Goal: Transaction & Acquisition: Purchase product/service

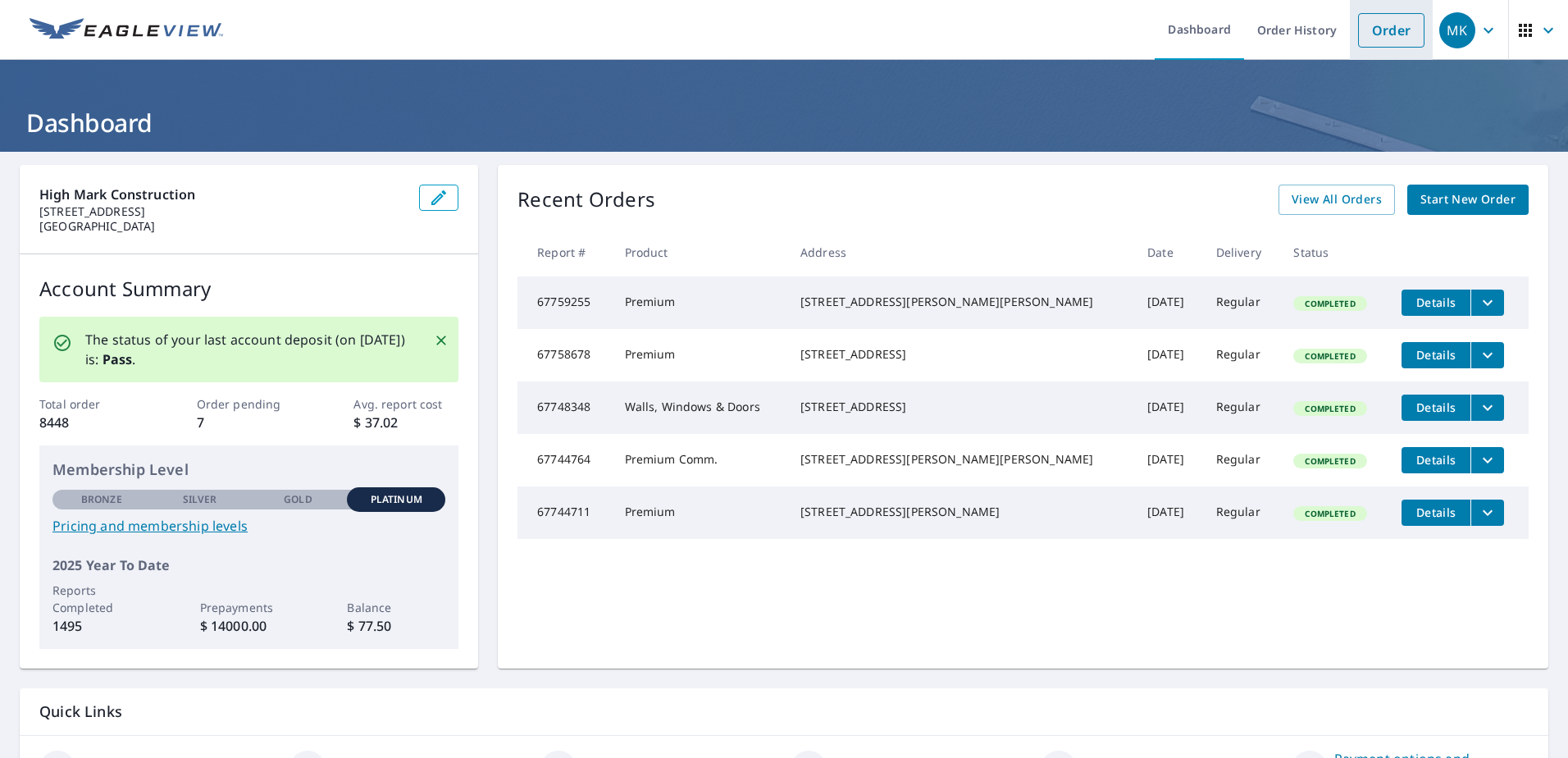
click at [1392, 30] on link "Order" at bounding box center [1391, 30] width 66 height 34
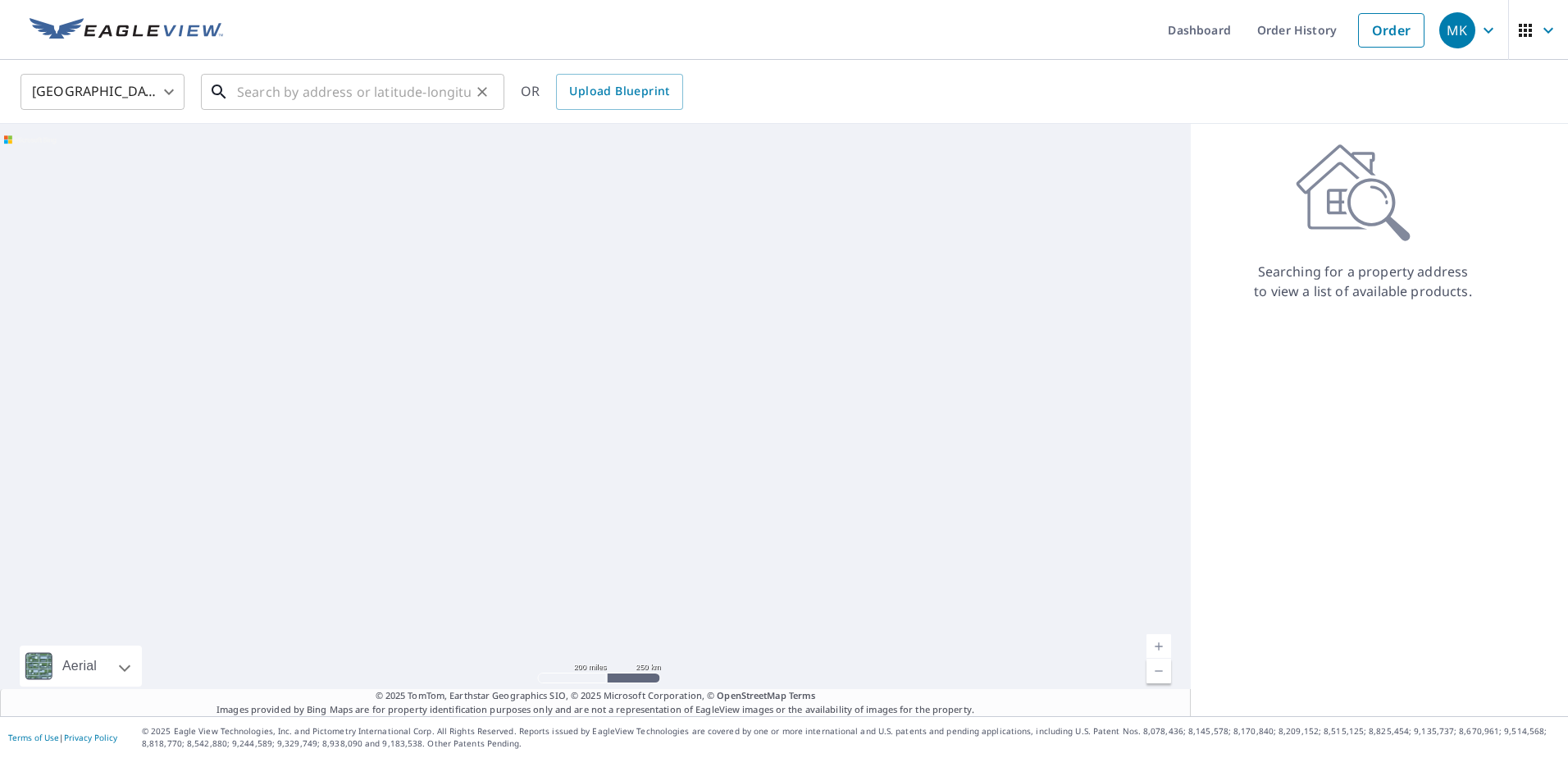
click at [269, 98] on input "text" at bounding box center [353, 91] width 234 height 46
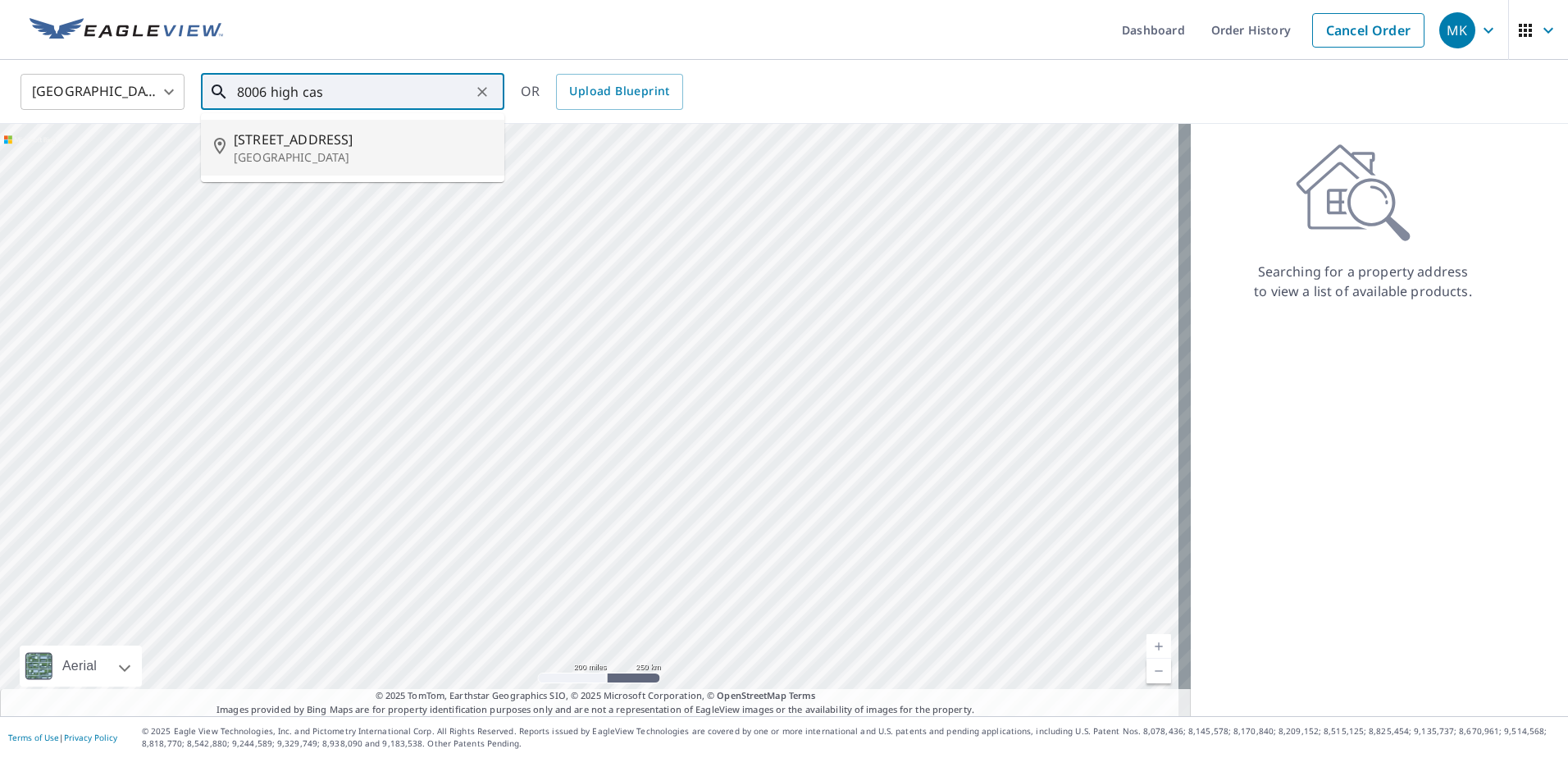
click at [286, 132] on span "[STREET_ADDRESS]" at bounding box center [362, 140] width 257 height 20
type input "[STREET_ADDRESS]"
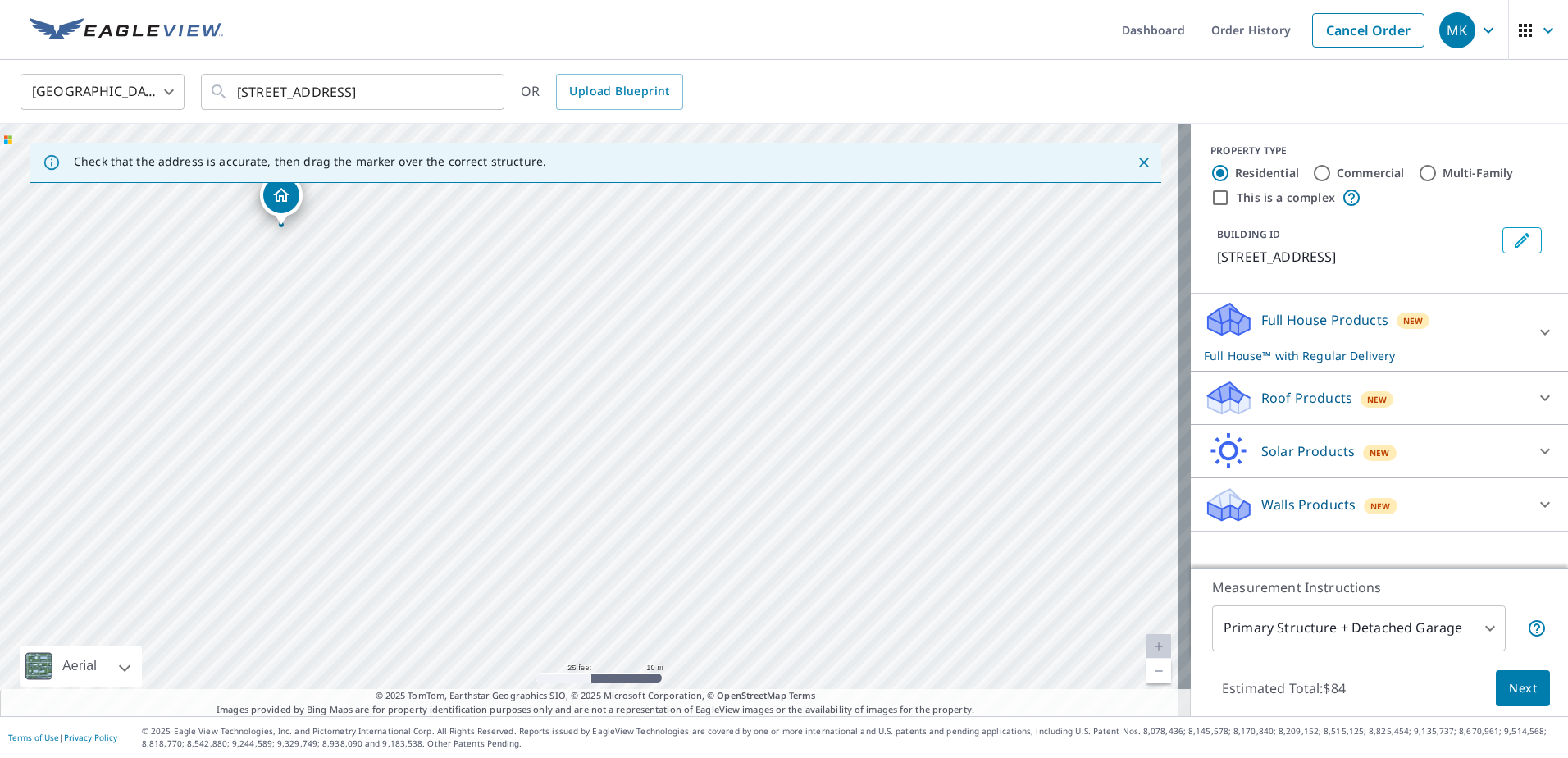
drag, startPoint x: 472, startPoint y: 359, endPoint x: 480, endPoint y: 439, distance: 80.4
click at [480, 439] on div "[STREET_ADDRESS]" at bounding box center [595, 420] width 1191 height 593
drag, startPoint x: 471, startPoint y: 384, endPoint x: 491, endPoint y: 489, distance: 106.9
click at [491, 489] on div "[STREET_ADDRESS]" at bounding box center [595, 420] width 1191 height 593
drag, startPoint x: 477, startPoint y: 384, endPoint x: 481, endPoint y: 464, distance: 80.1
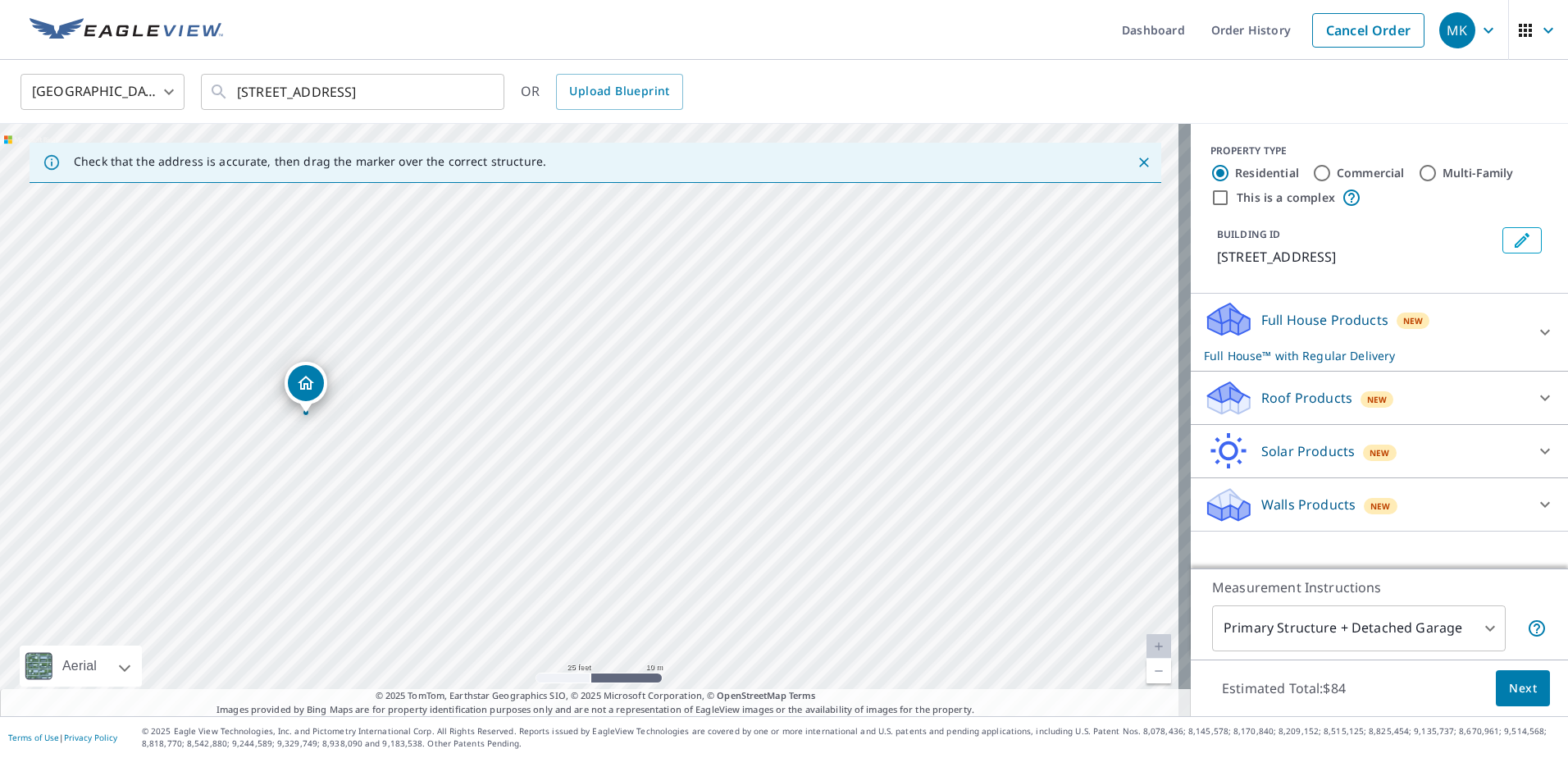
click at [481, 464] on div "[STREET_ADDRESS]" at bounding box center [595, 420] width 1191 height 593
click at [1332, 319] on p "Full House Products" at bounding box center [1325, 320] width 127 height 20
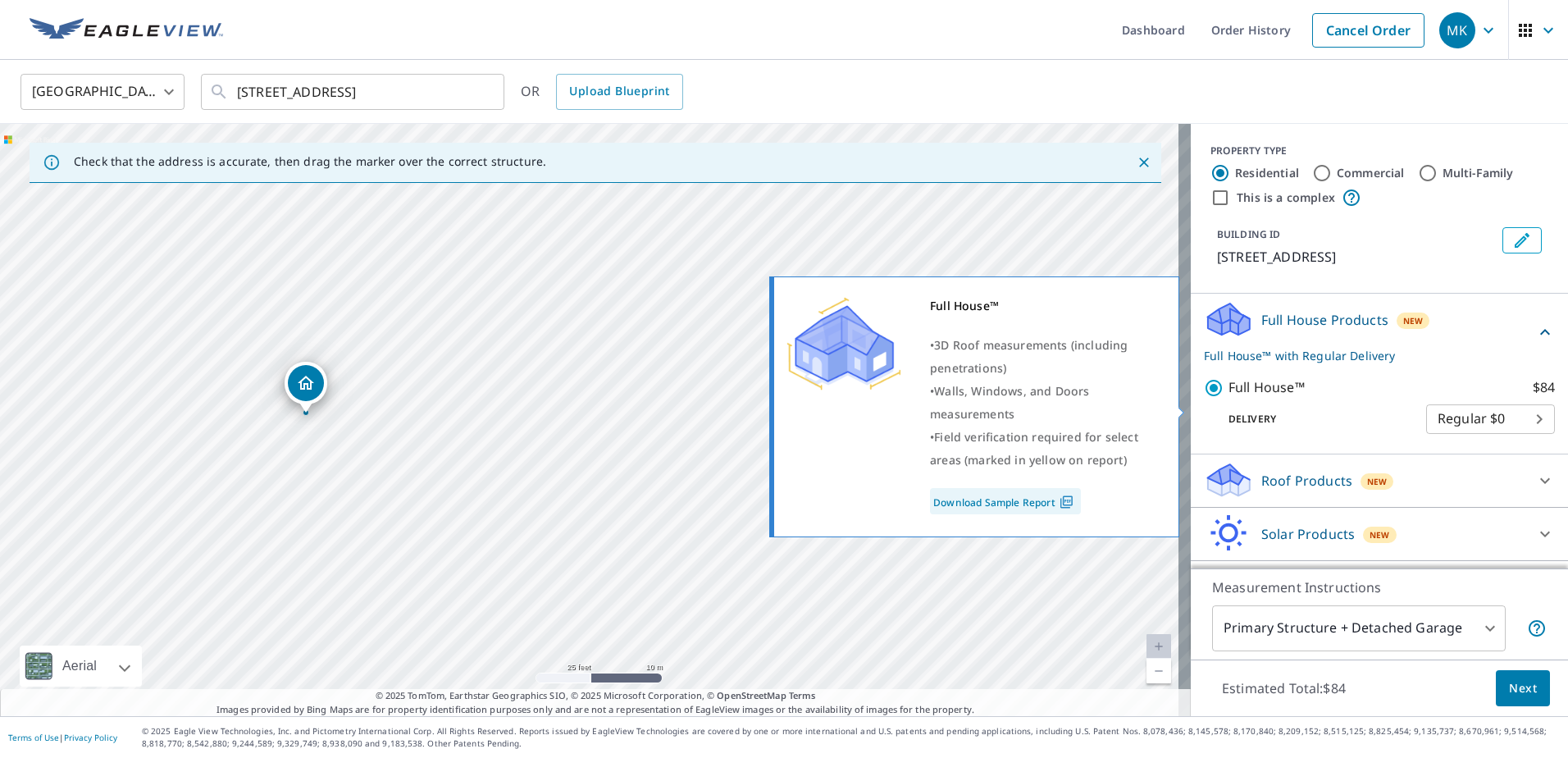
click at [1204, 398] on input "Full House™ $84" at bounding box center [1216, 388] width 24 height 20
checkbox input "false"
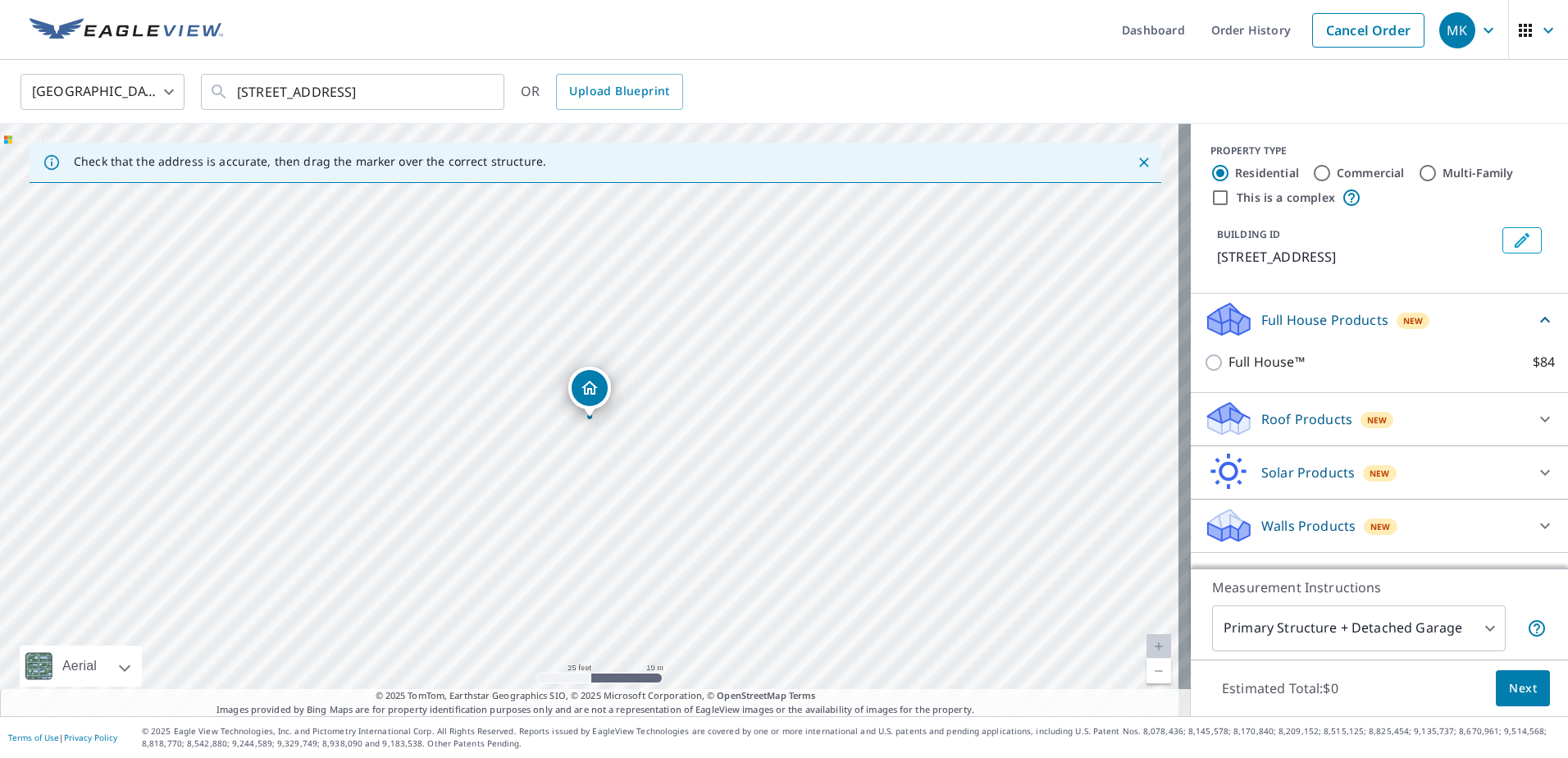
click at [1247, 439] on div "Roof Products New" at bounding box center [1364, 419] width 322 height 39
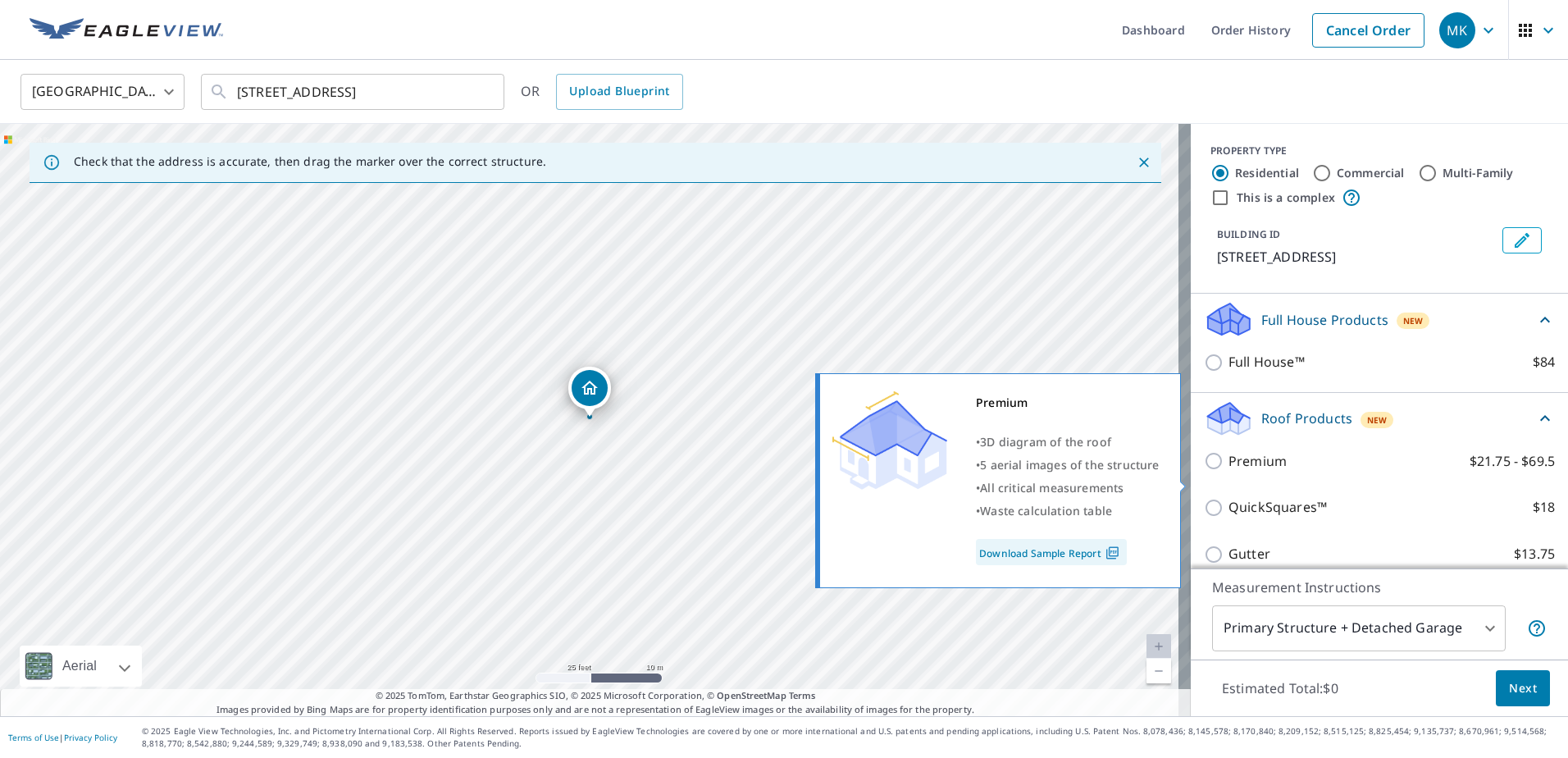
click at [1205, 471] on input "Premium $21.75 - $69.5" at bounding box center [1216, 461] width 24 height 20
checkbox input "true"
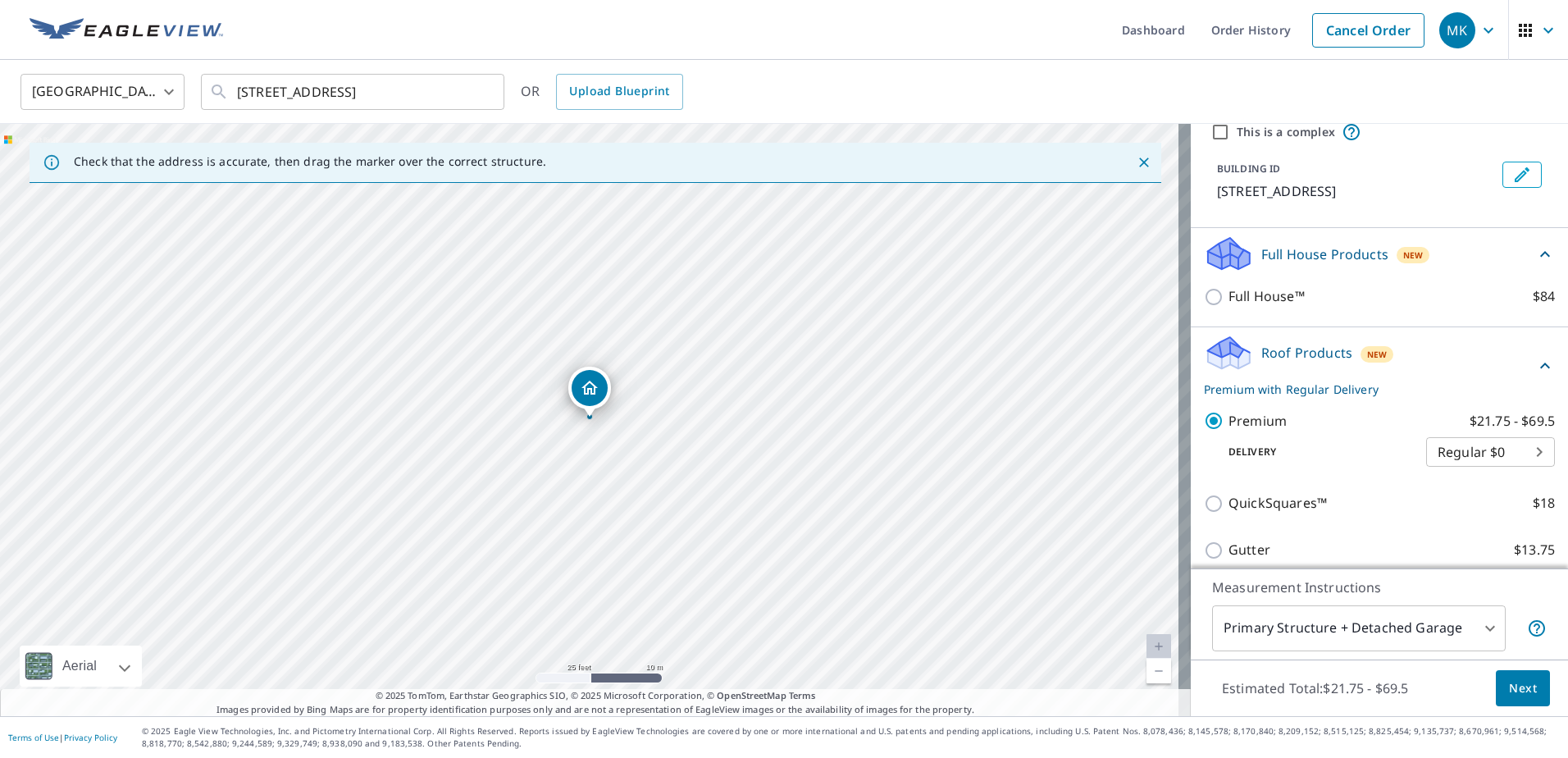
scroll to position [246, 0]
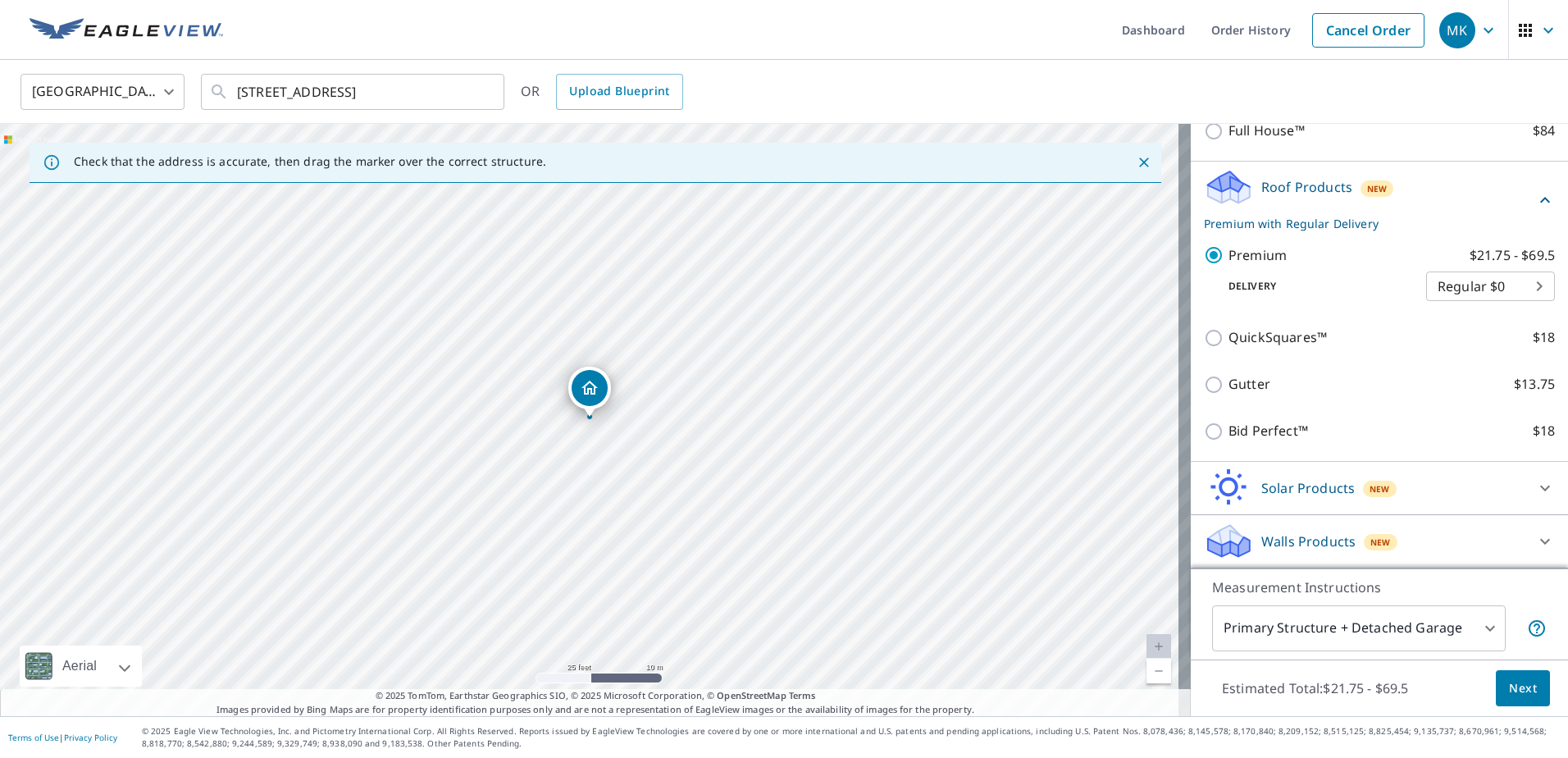
click at [1509, 687] on span "Next" at bounding box center [1522, 689] width 28 height 21
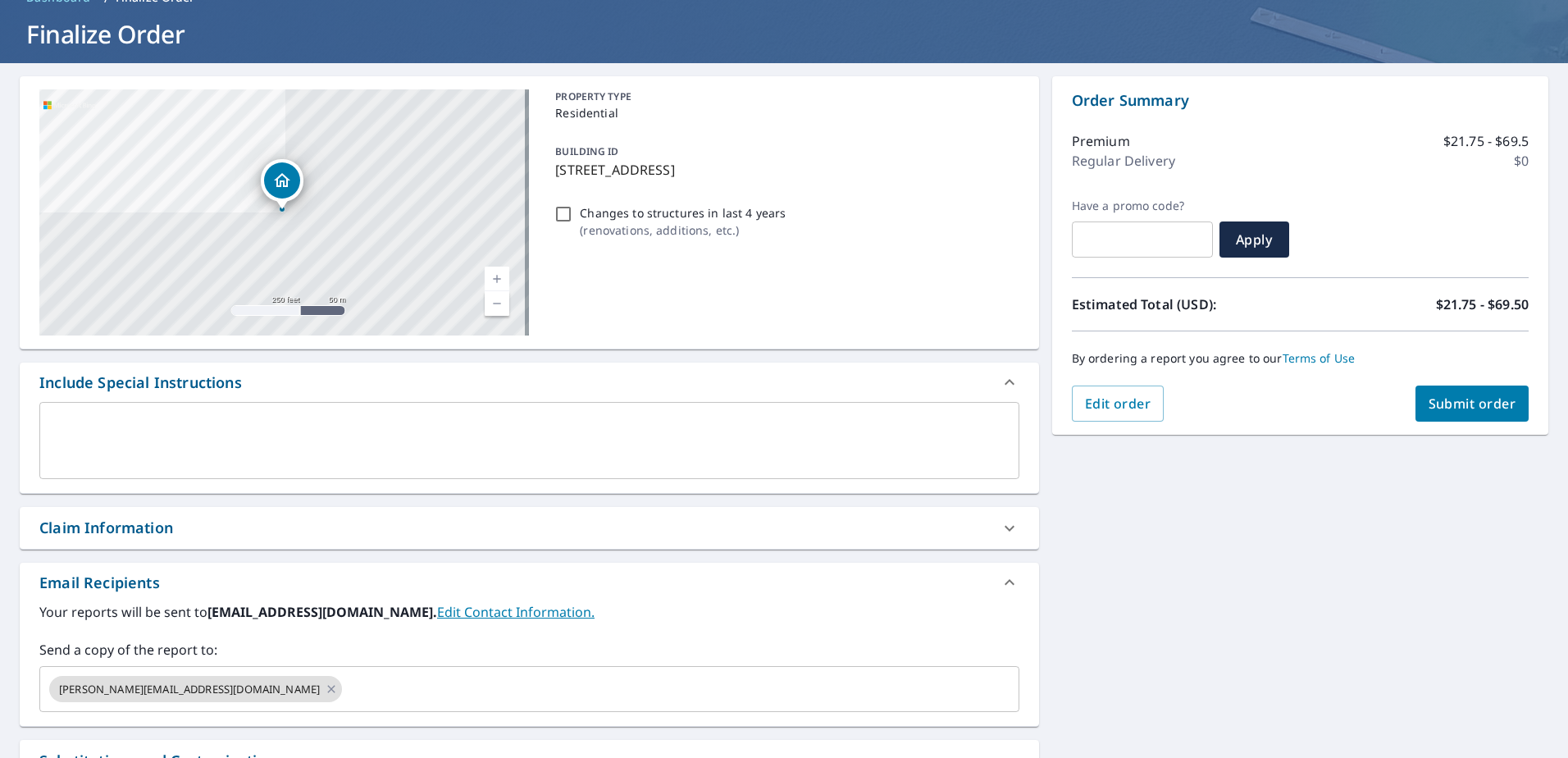
scroll to position [302, 0]
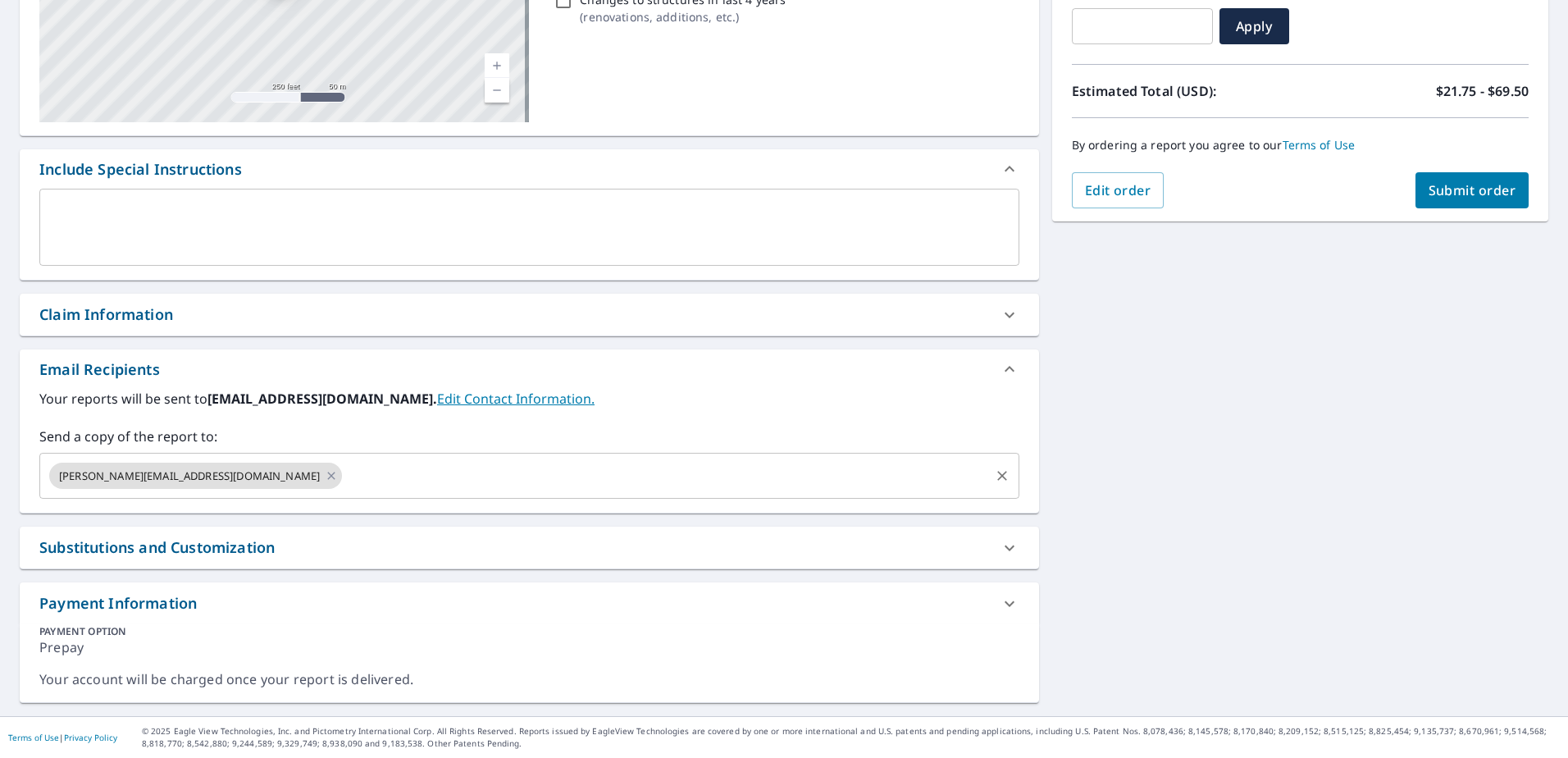
click at [380, 470] on input "text" at bounding box center [665, 475] width 643 height 31
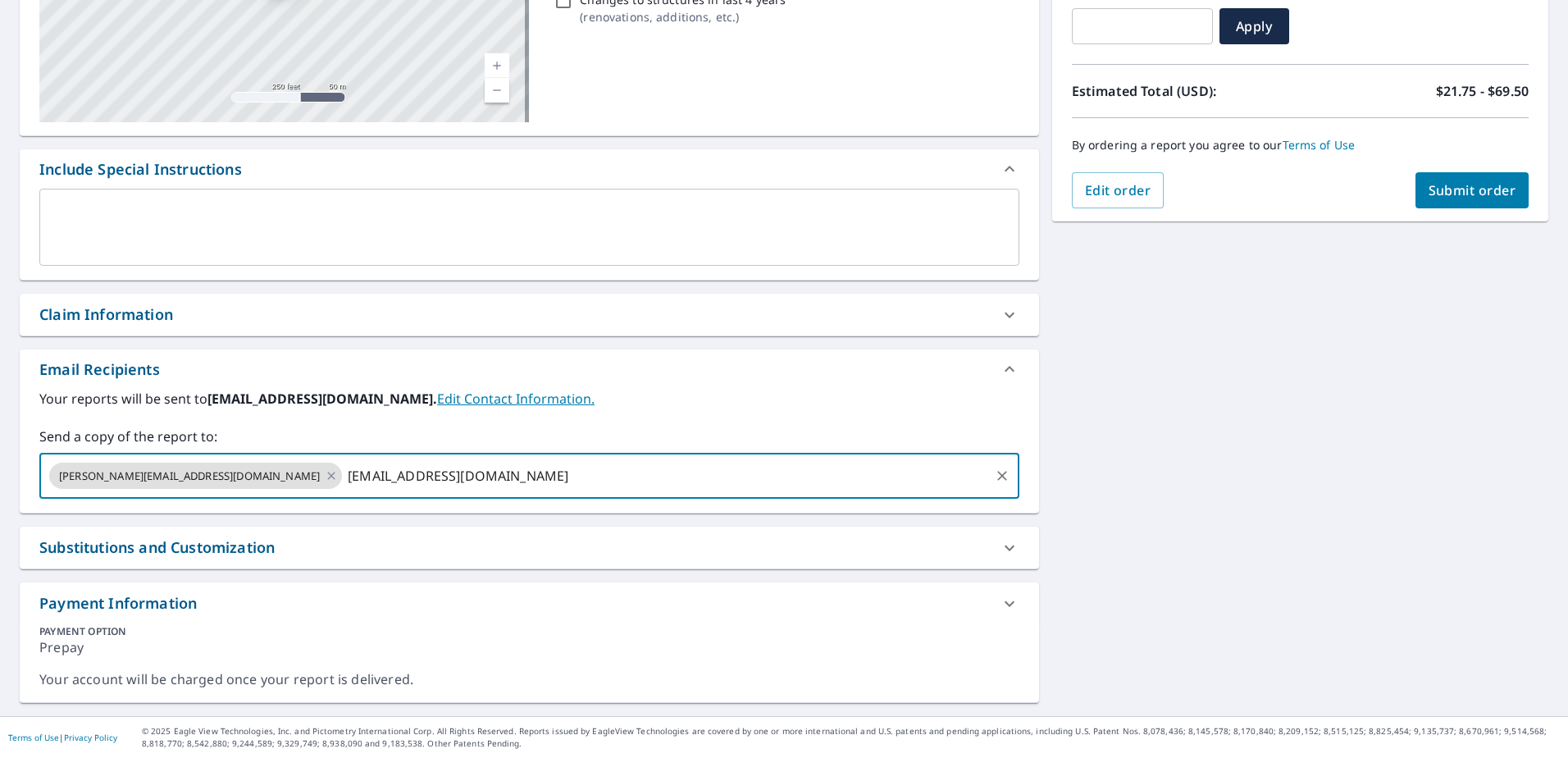
type input "[EMAIL_ADDRESS][DOMAIN_NAME]"
click at [1429, 195] on span "Submit order" at bounding box center [1473, 190] width 88 height 18
checkbox input "true"
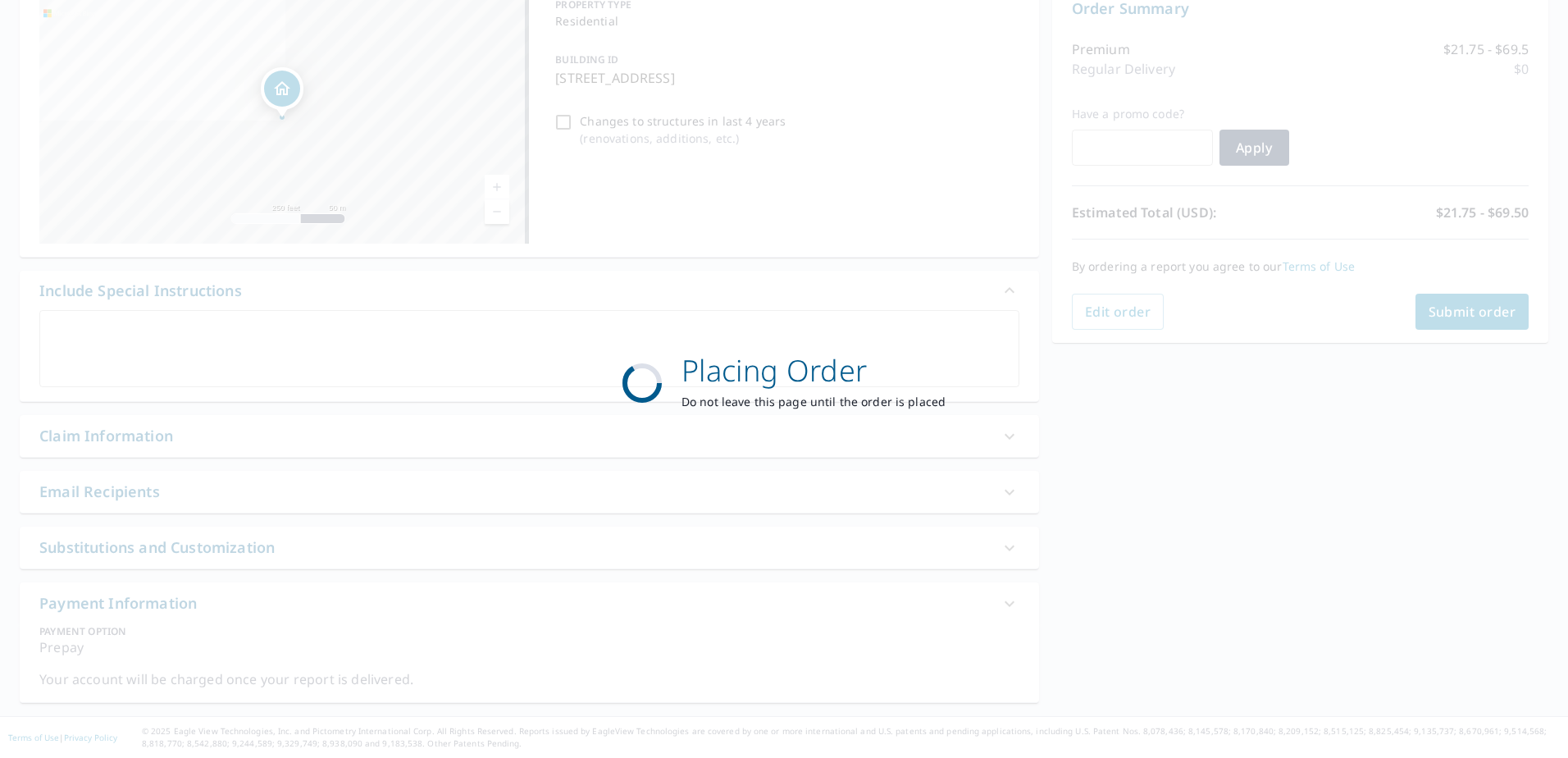
scroll to position [180, 0]
